Goal: Task Accomplishment & Management: Use online tool/utility

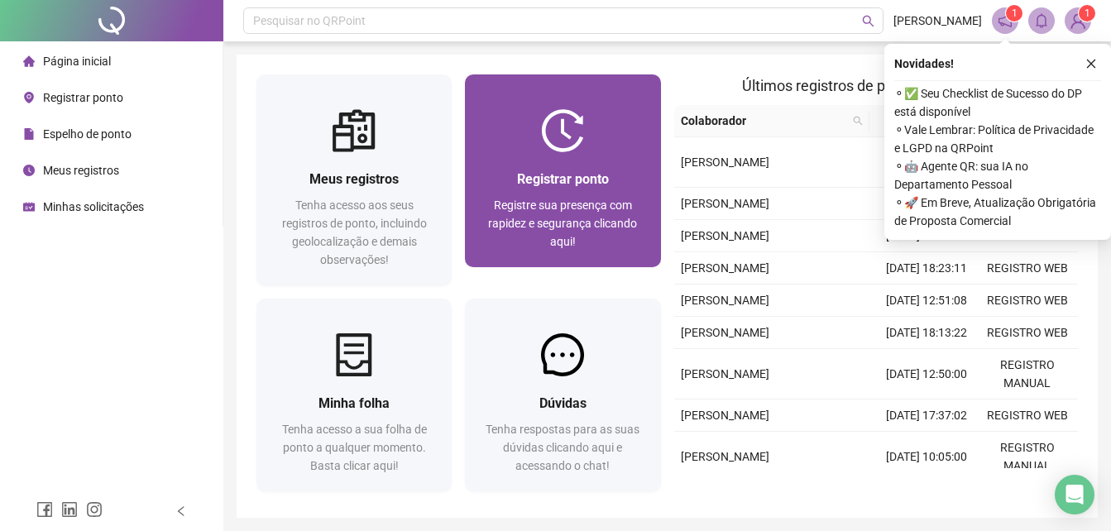
click at [593, 179] on span "Registrar ponto" at bounding box center [563, 179] width 92 height 16
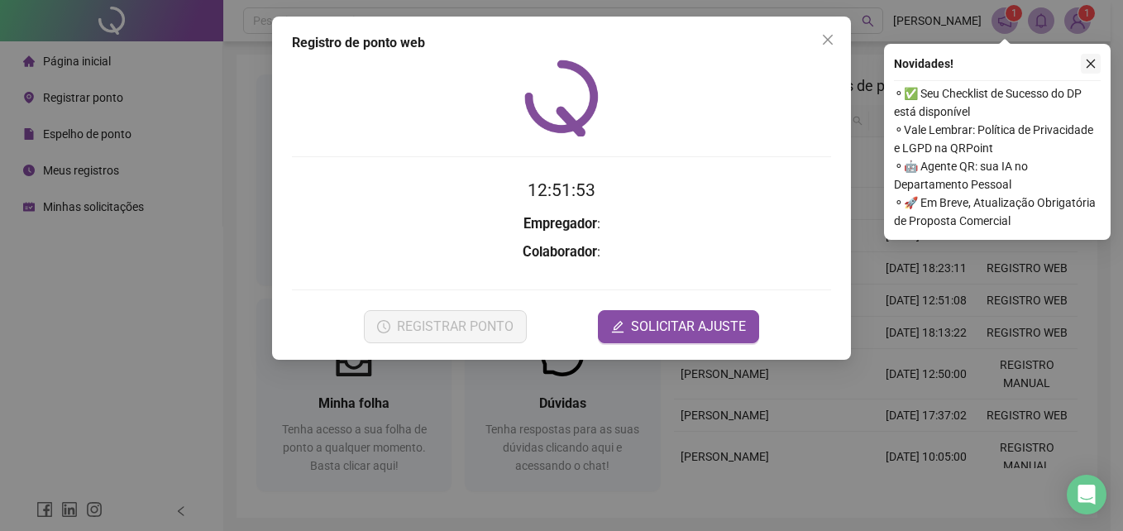
click at [1090, 66] on icon "close" at bounding box center [1091, 64] width 12 height 12
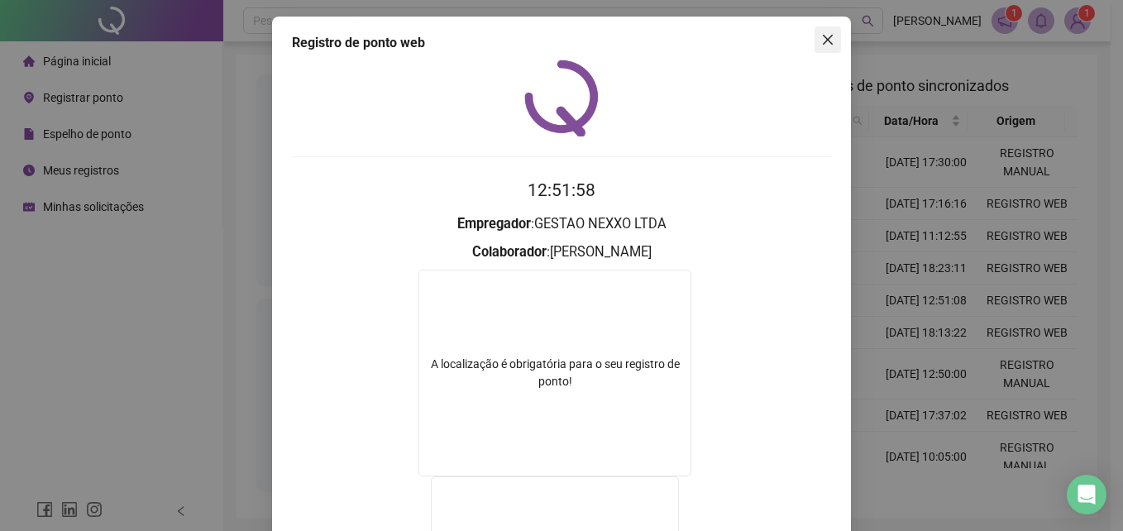
click at [821, 39] on icon "close" at bounding box center [827, 39] width 13 height 13
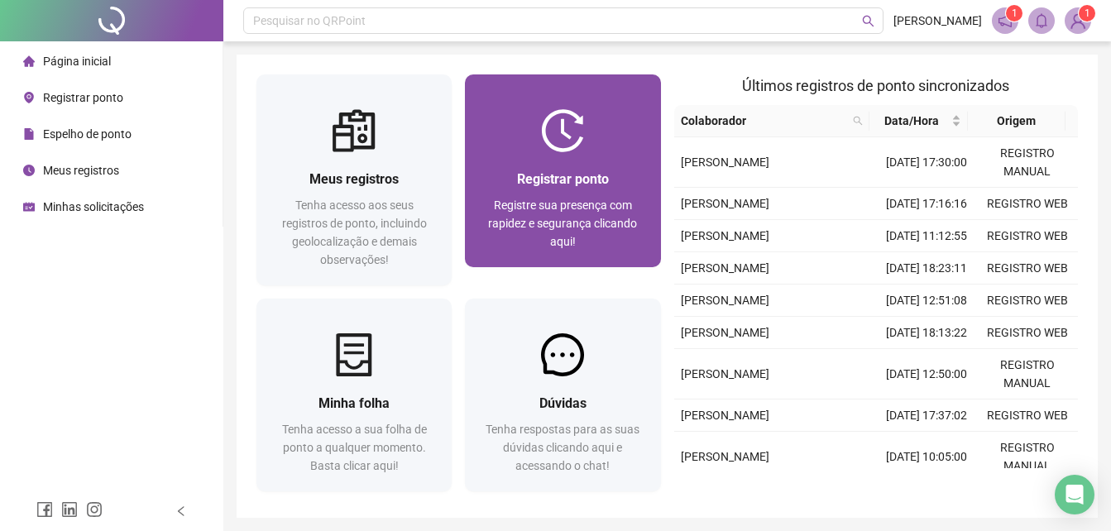
click at [613, 129] on div at bounding box center [562, 130] width 195 height 43
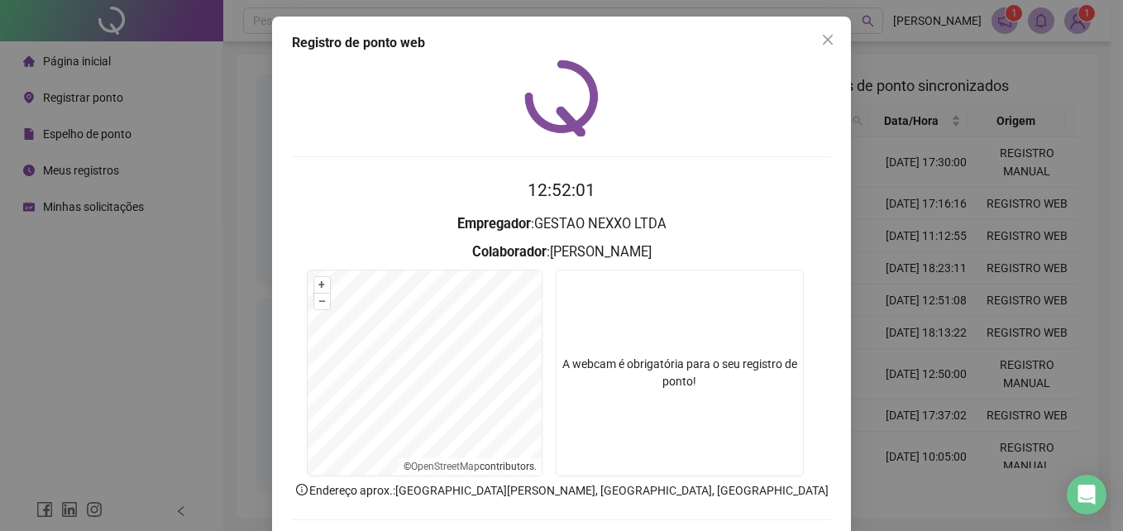
scroll to position [79, 0]
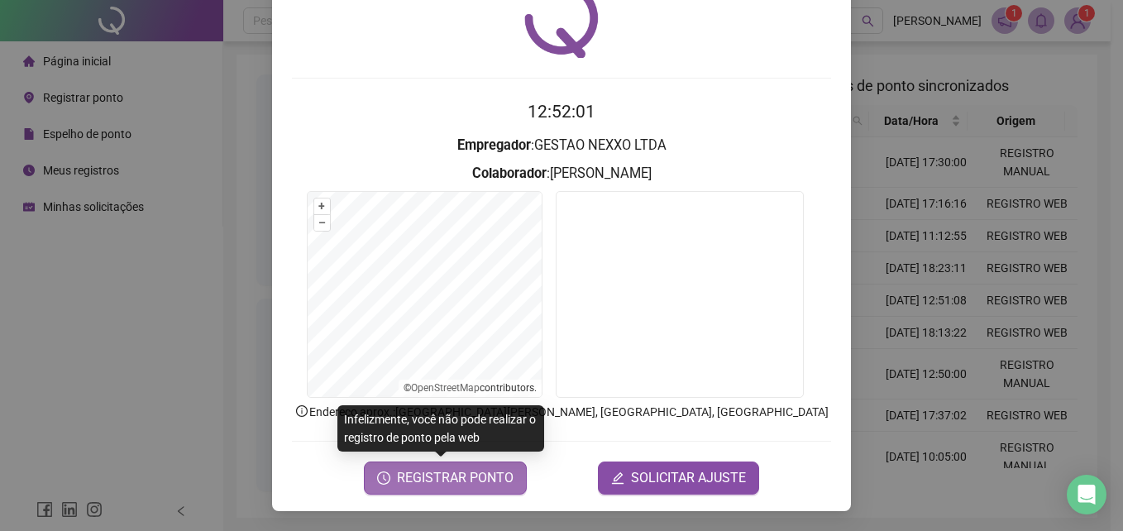
click at [465, 480] on span "REGISTRAR PONTO" at bounding box center [455, 478] width 117 height 20
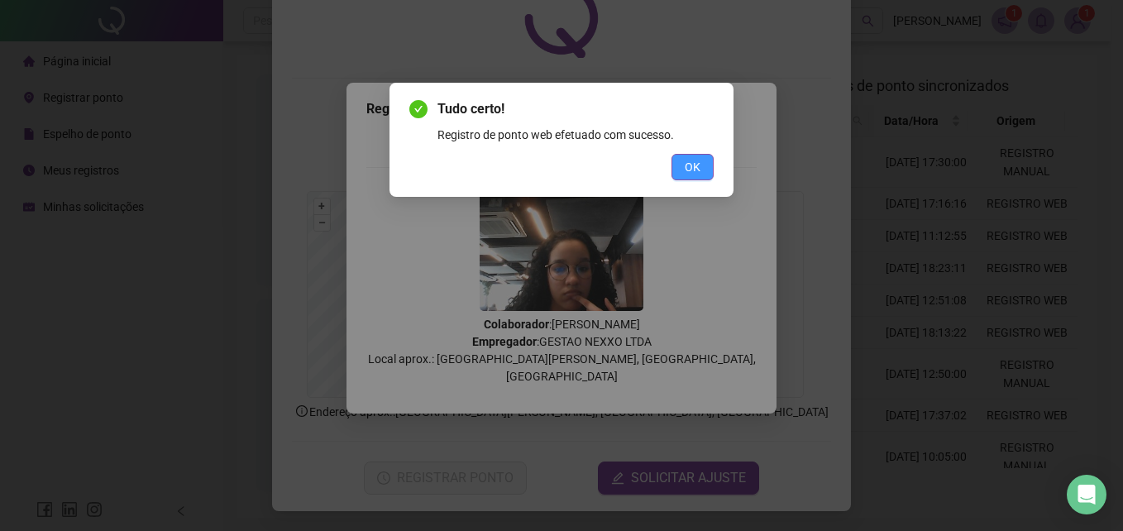
click at [688, 171] on span "OK" at bounding box center [693, 167] width 16 height 18
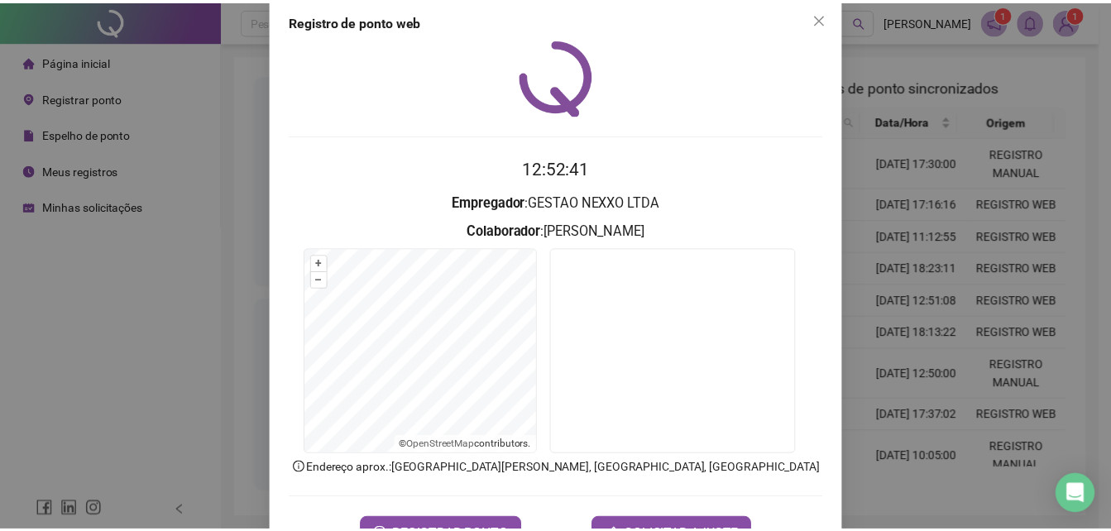
scroll to position [0, 0]
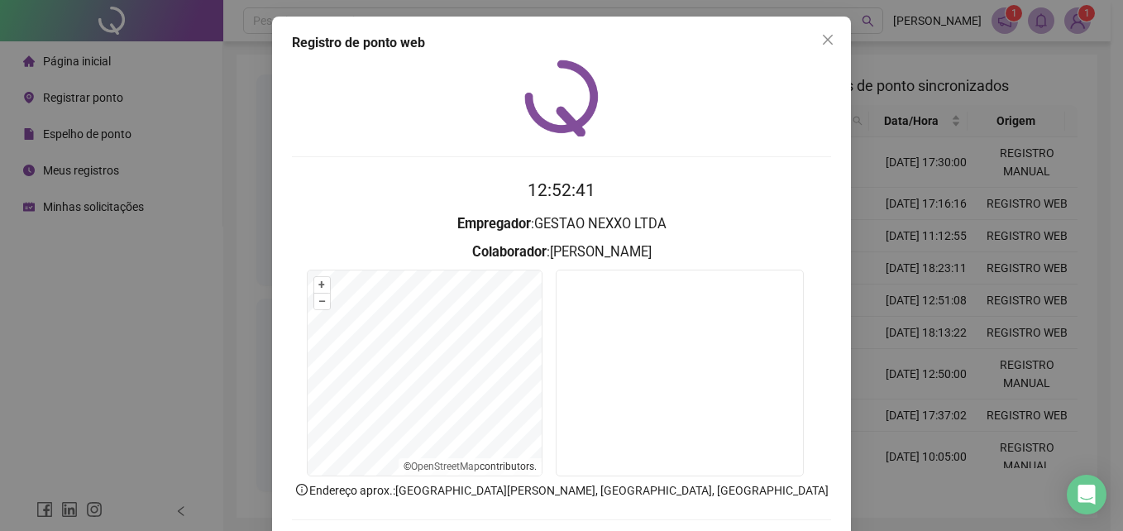
drag, startPoint x: 819, startPoint y: 38, endPoint x: 781, endPoint y: 38, distance: 38.0
click at [821, 38] on icon "close" at bounding box center [827, 39] width 13 height 13
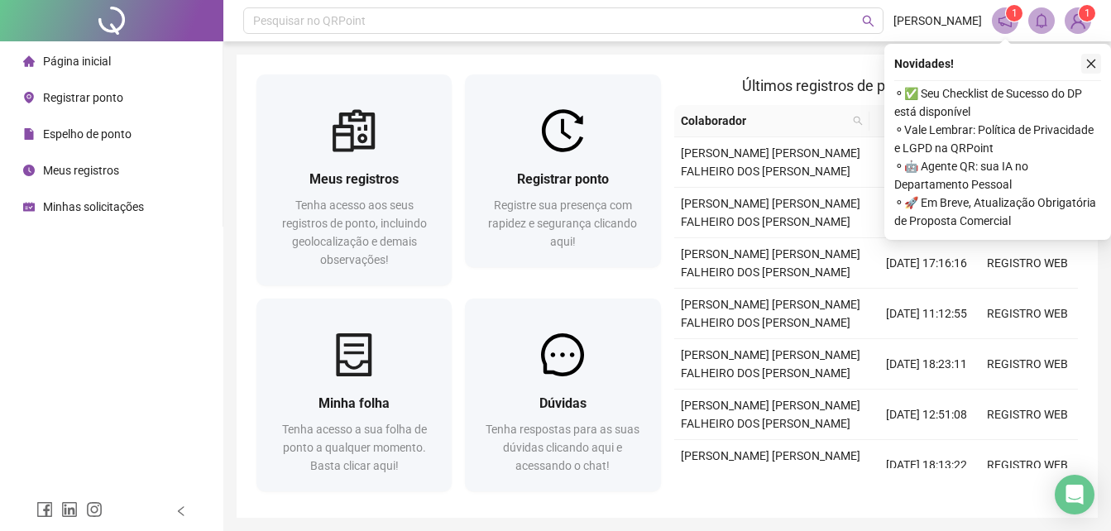
click at [1094, 69] on button "button" at bounding box center [1091, 64] width 20 height 20
